Goal: Obtain resource: Download file/media

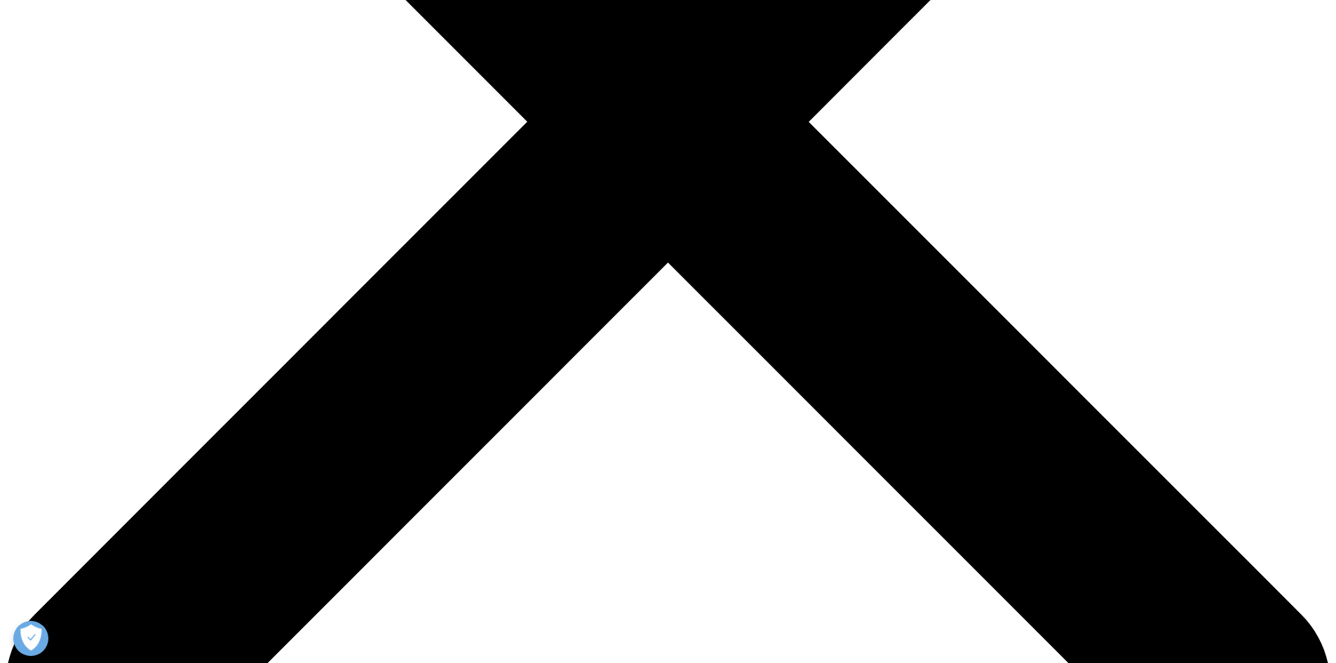
scroll to position [555, 828]
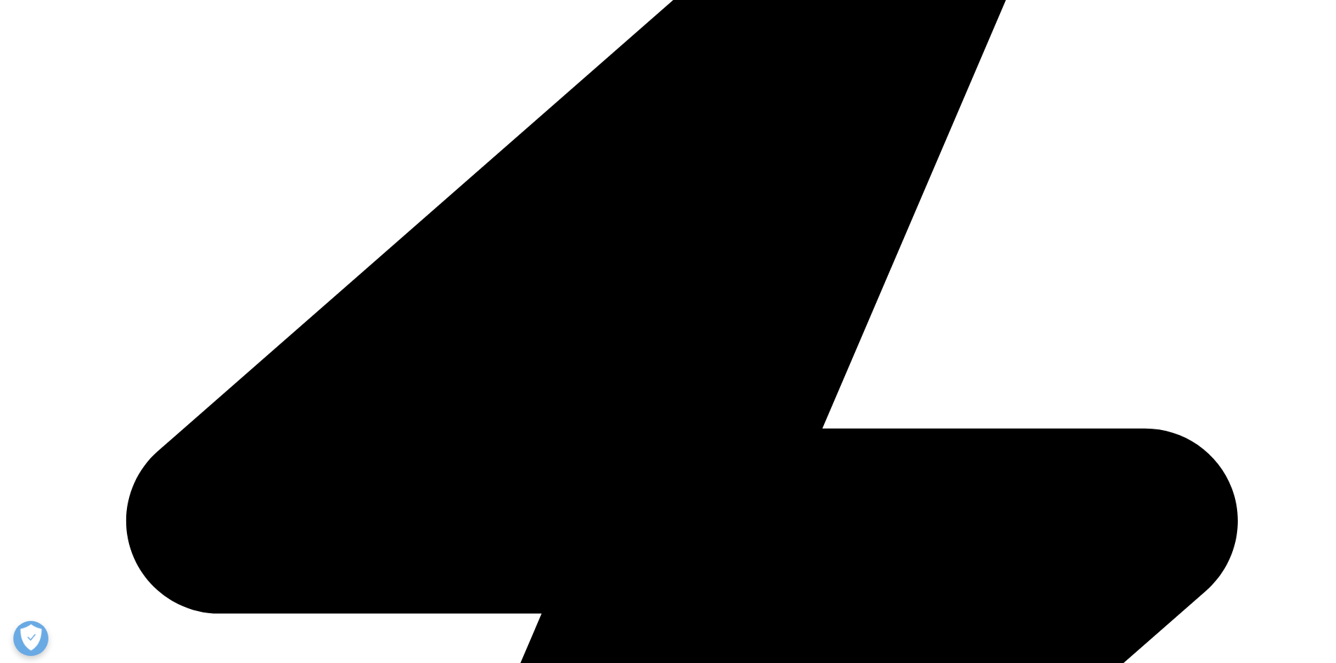
scroll to position [775, 828]
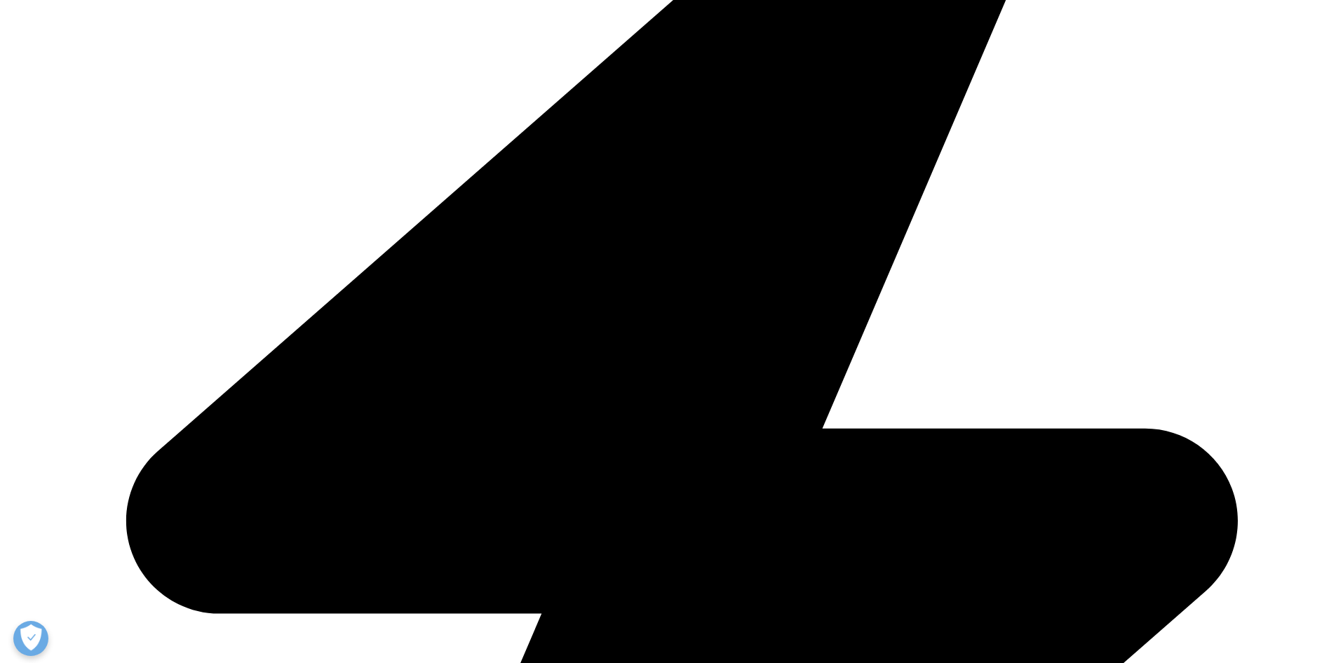
type input "[PERSON_NAME]"
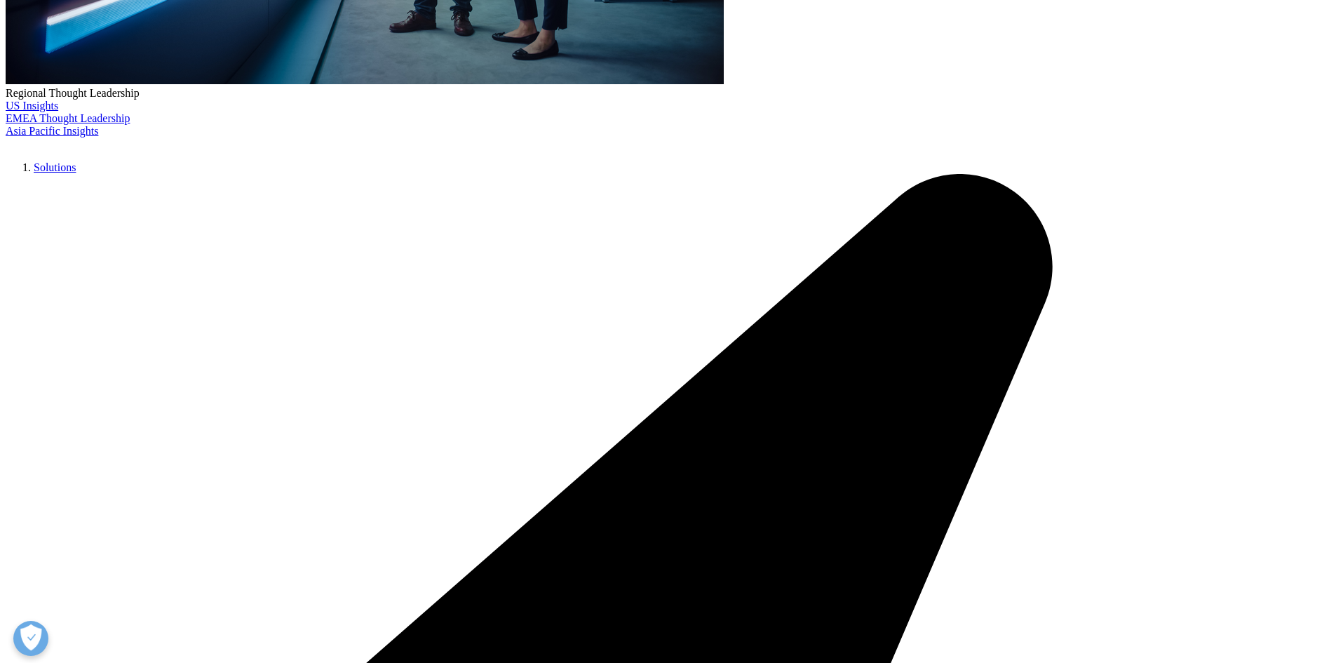
type input "[PERSON_NAME]"
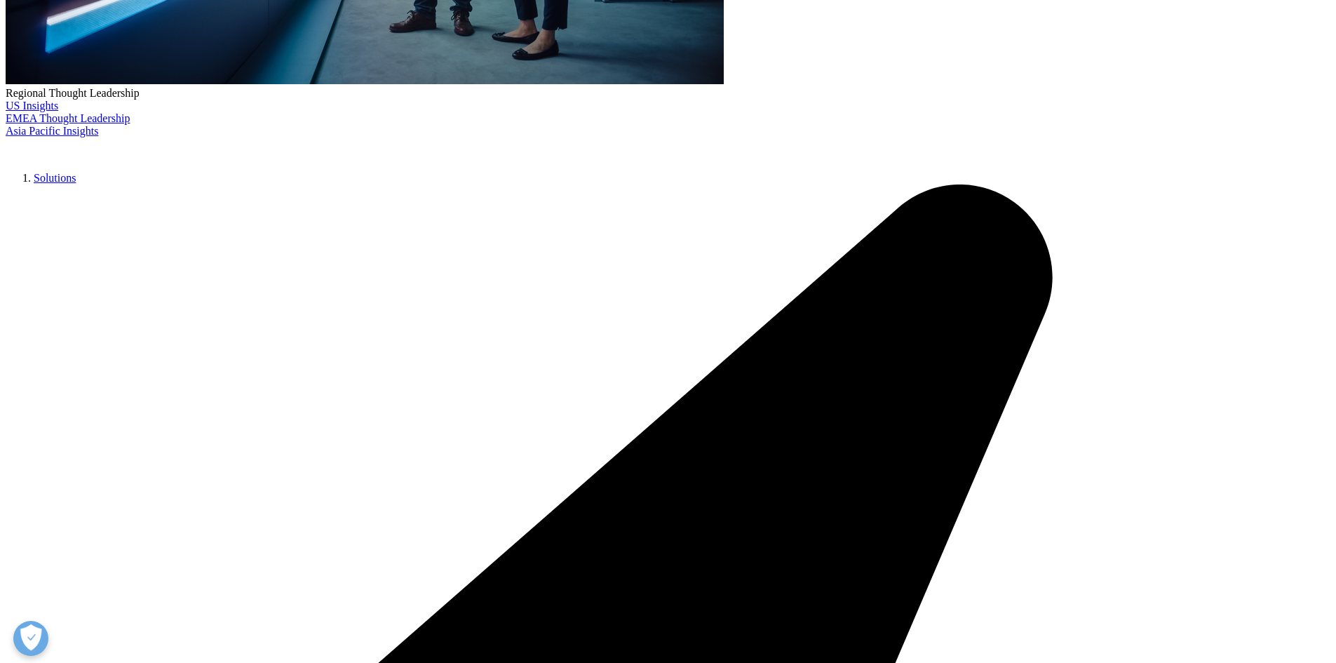
type input "[EMAIL_ADDRESS][DOMAIN_NAME]"
type input "Non Profit"
select select "[GEOGRAPHIC_DATA]"
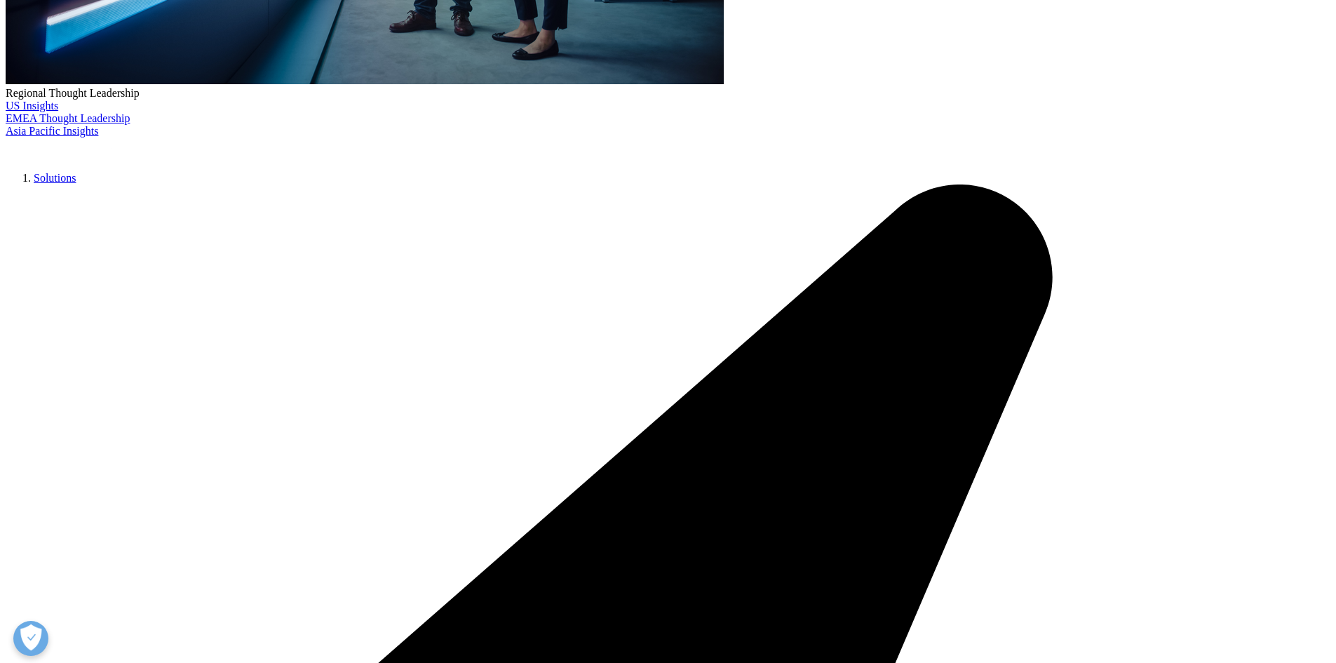
type input "Chief Operating Officer"
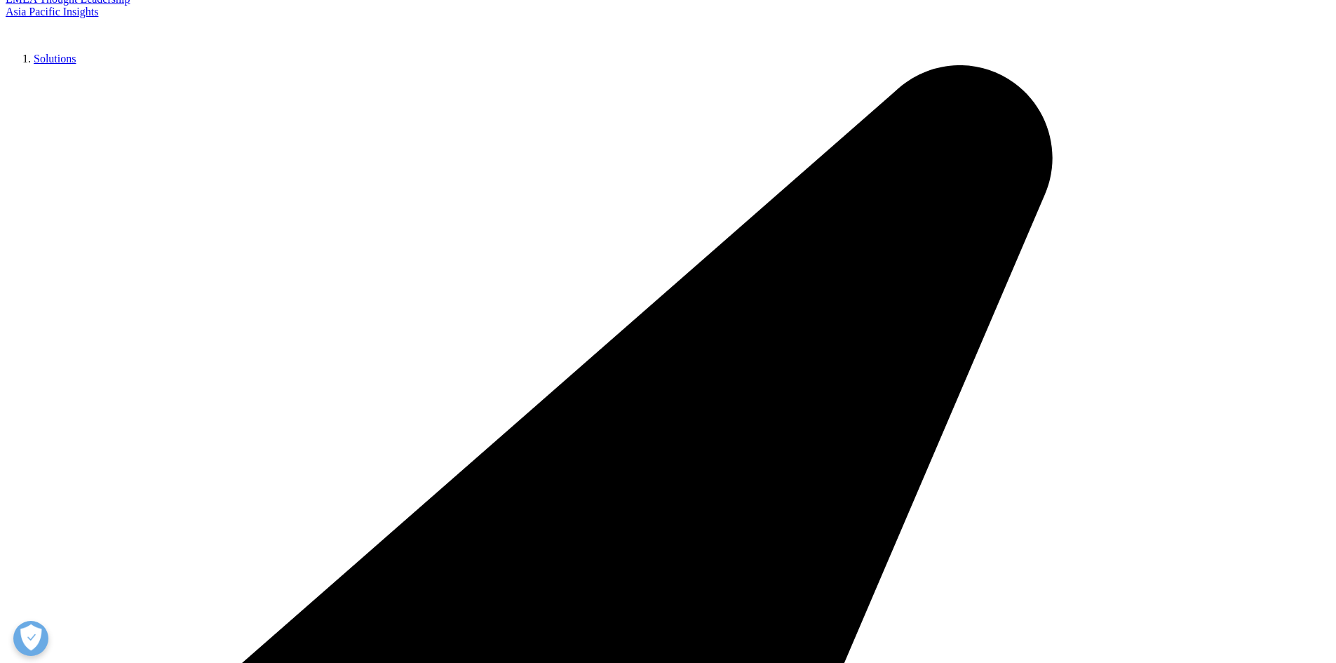
scroll to position [701, 0]
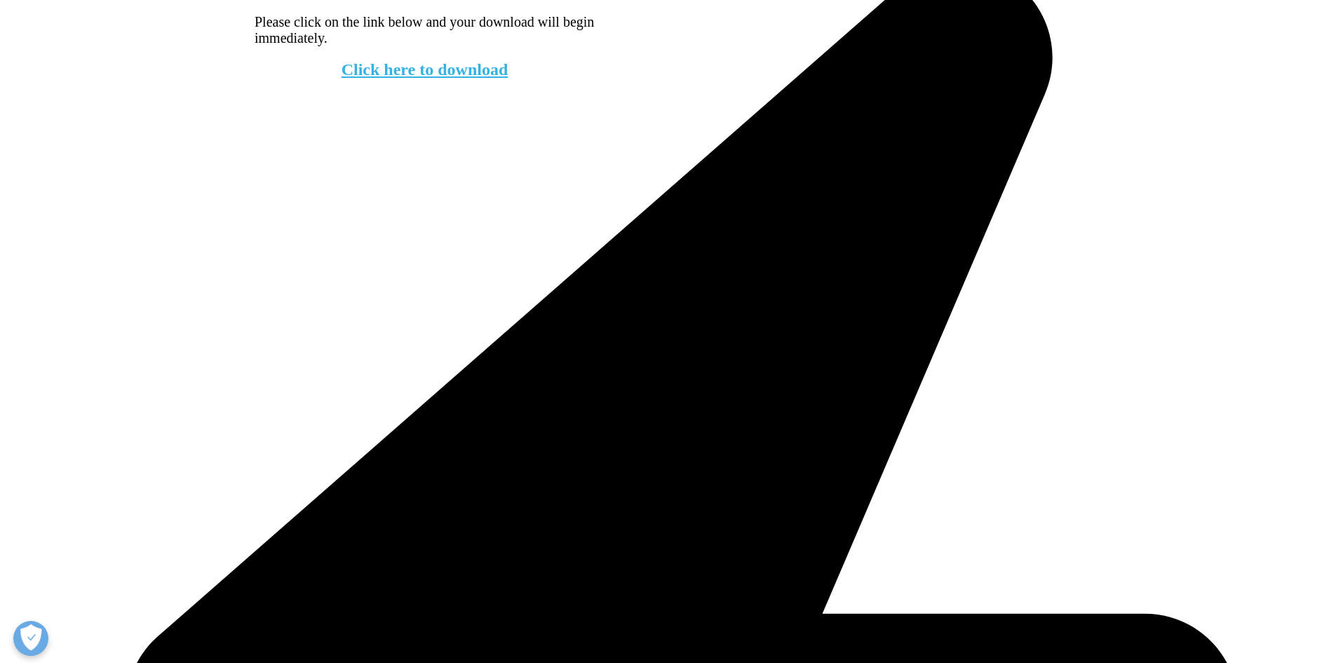
scroll to position [617, 0]
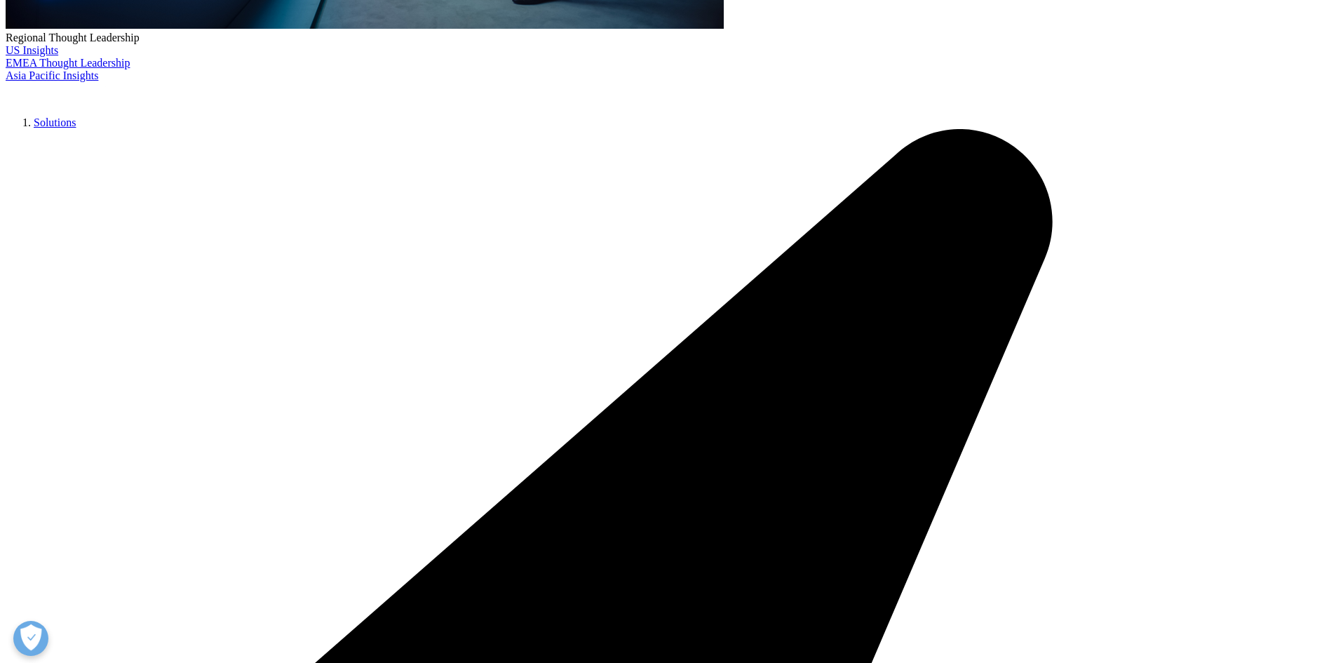
drag, startPoint x: 1014, startPoint y: 105, endPoint x: 727, endPoint y: 140, distance: 289.8
drag, startPoint x: 686, startPoint y: 421, endPoint x: 924, endPoint y: 438, distance: 238.4
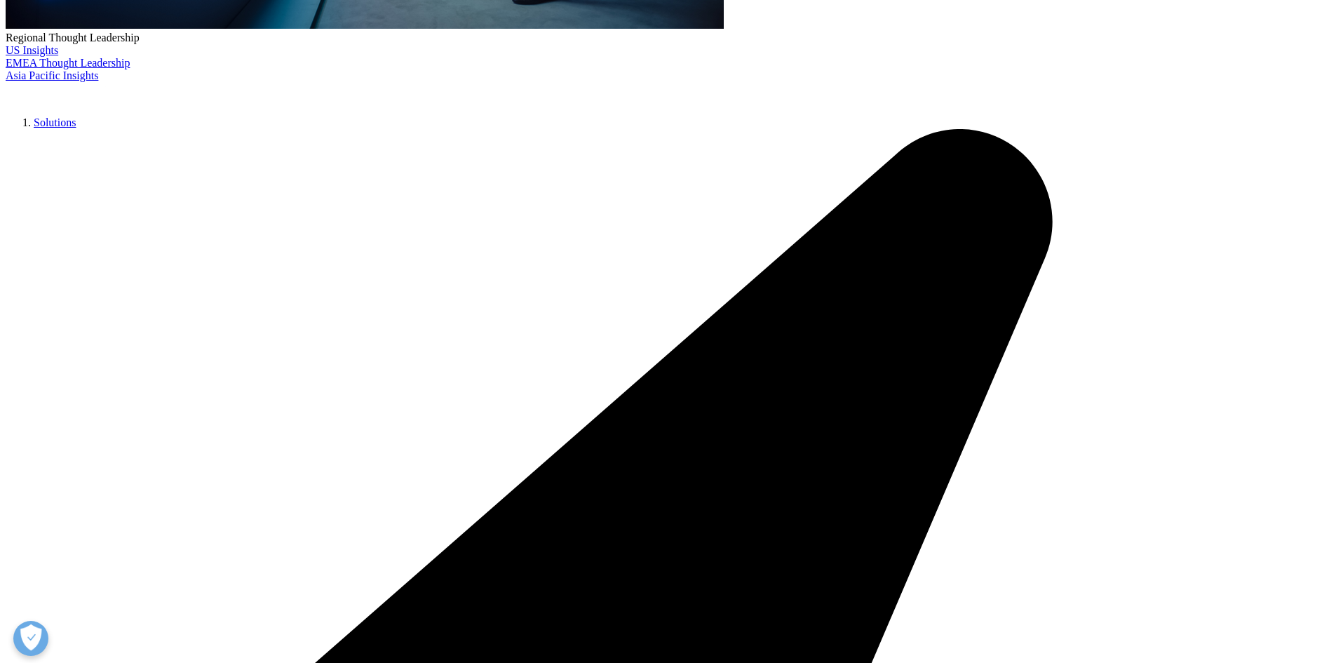
copy li "Injectables are disproportionately affected, with 75% of drug shortages involvi…"
